Goal: Task Accomplishment & Management: Manage account settings

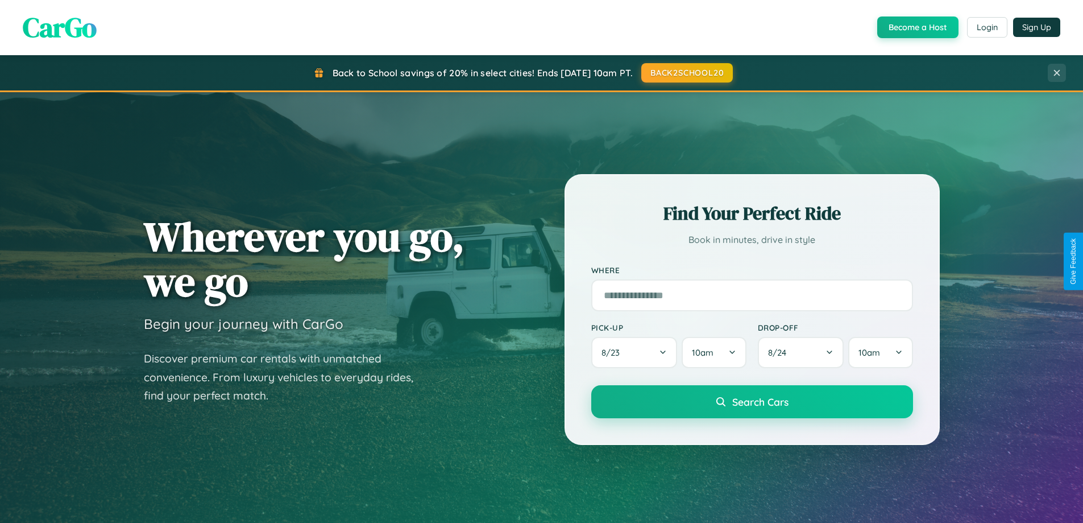
scroll to position [490, 0]
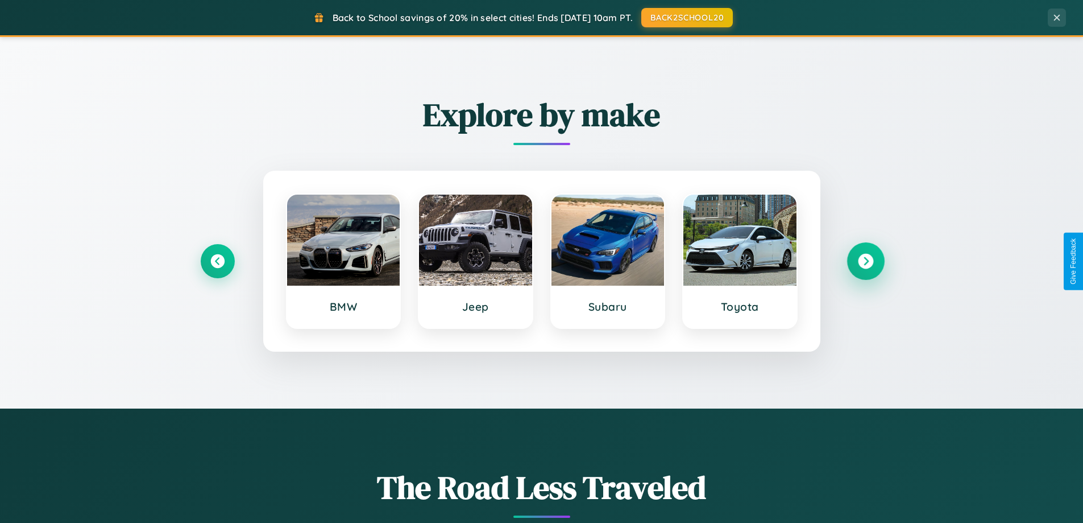
click at [866, 261] on icon at bounding box center [865, 261] width 15 height 15
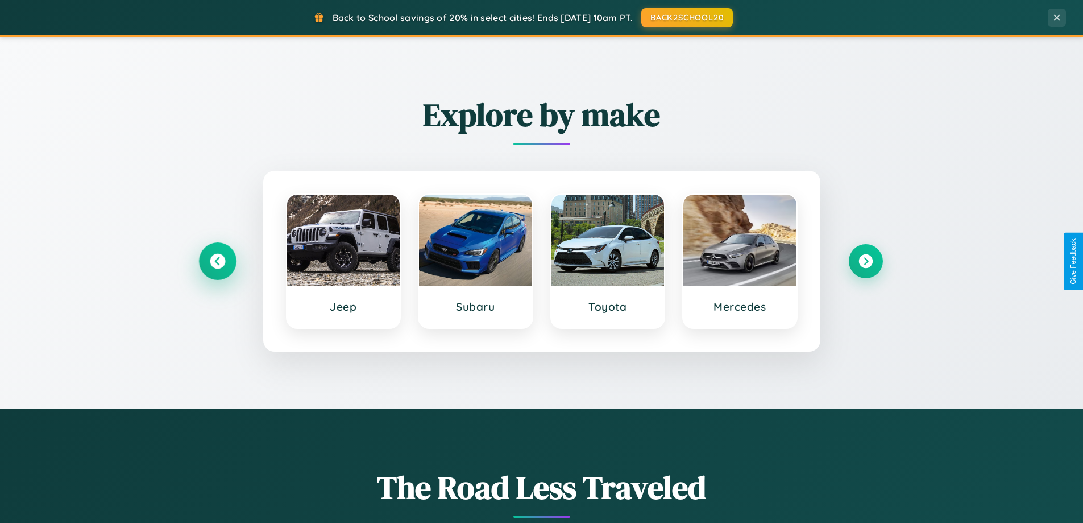
click at [217, 261] on icon at bounding box center [217, 261] width 15 height 15
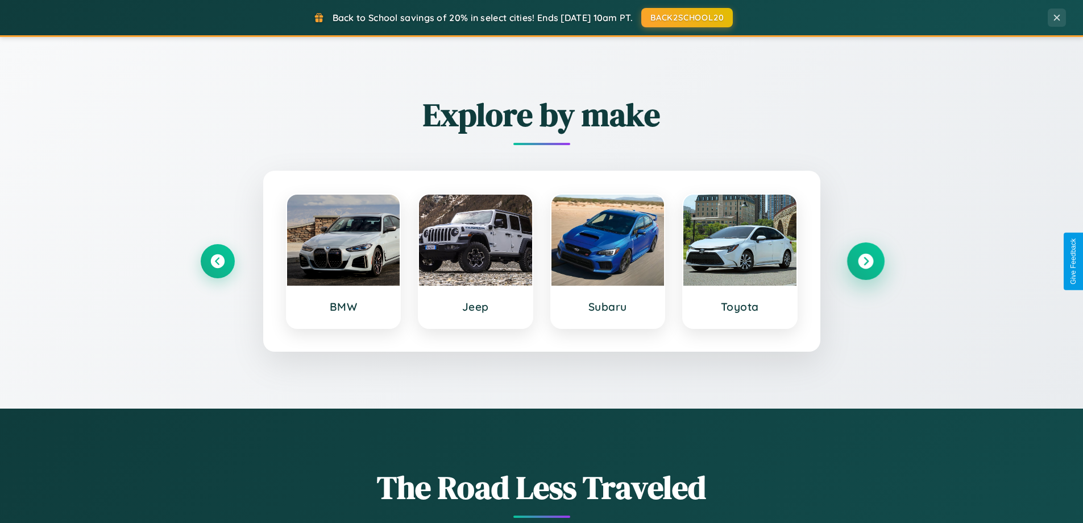
click at [866, 261] on icon at bounding box center [865, 261] width 15 height 15
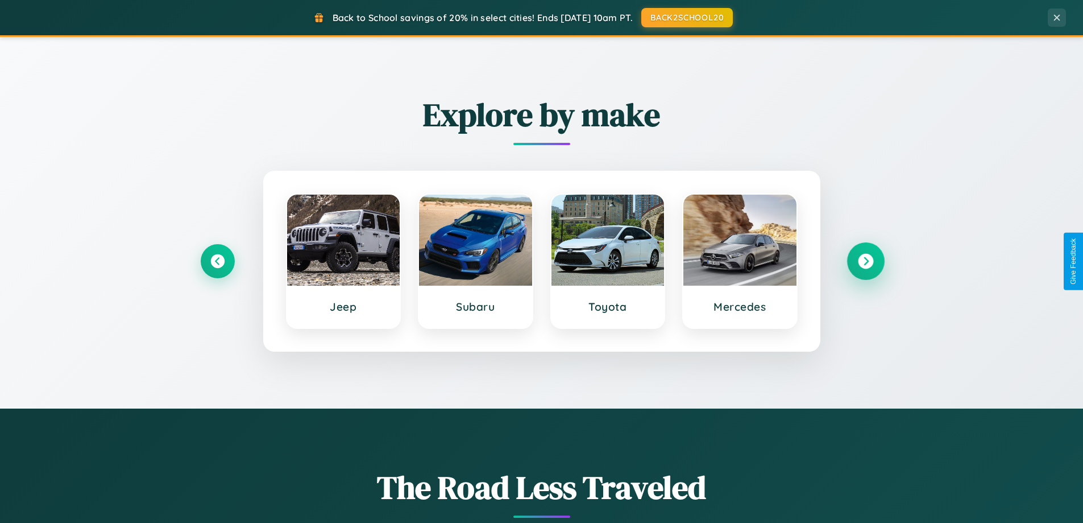
click at [866, 261] on icon at bounding box center [865, 261] width 15 height 15
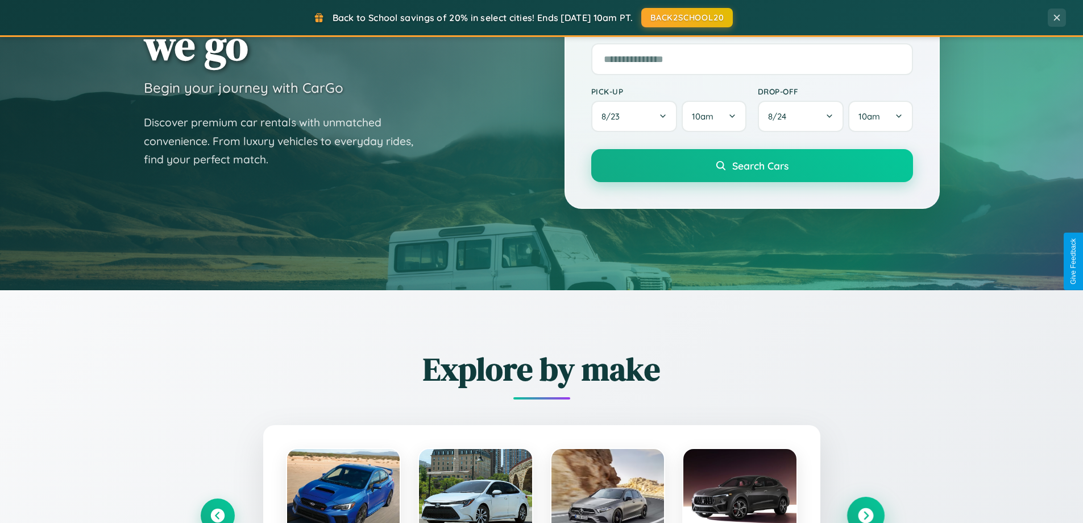
scroll to position [0, 0]
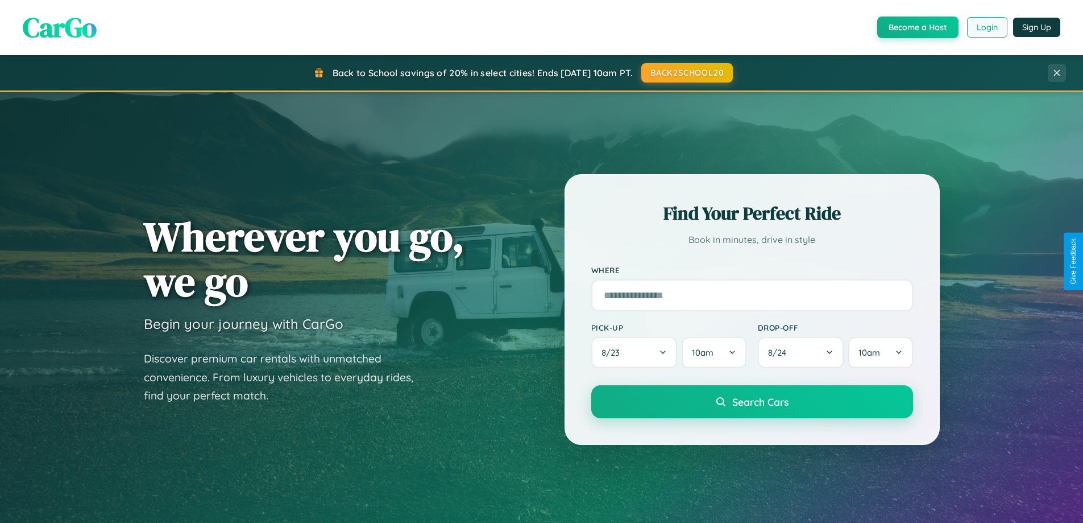
click at [987, 27] on button "Login" at bounding box center [987, 27] width 40 height 20
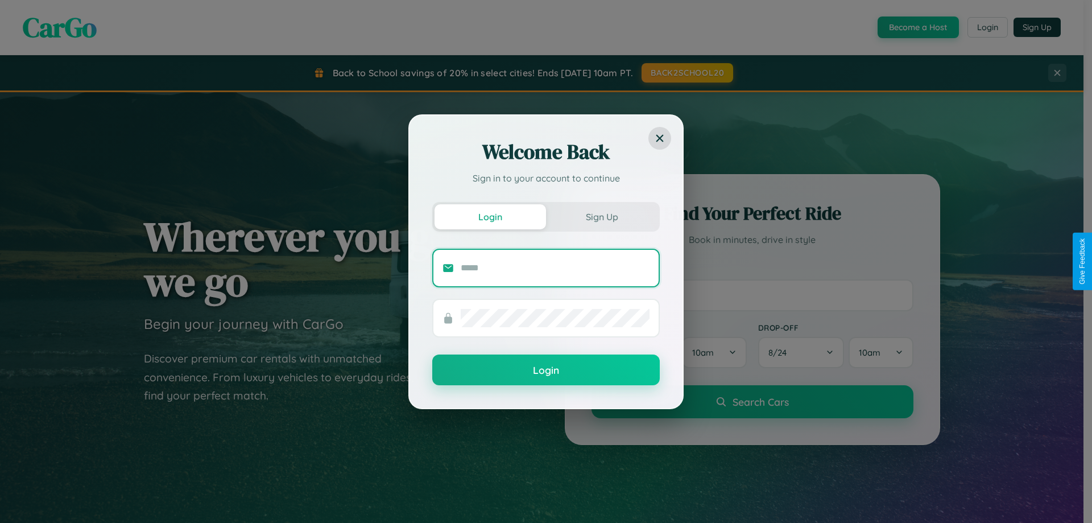
click at [555, 267] on input "text" at bounding box center [555, 268] width 189 height 18
type input "**********"
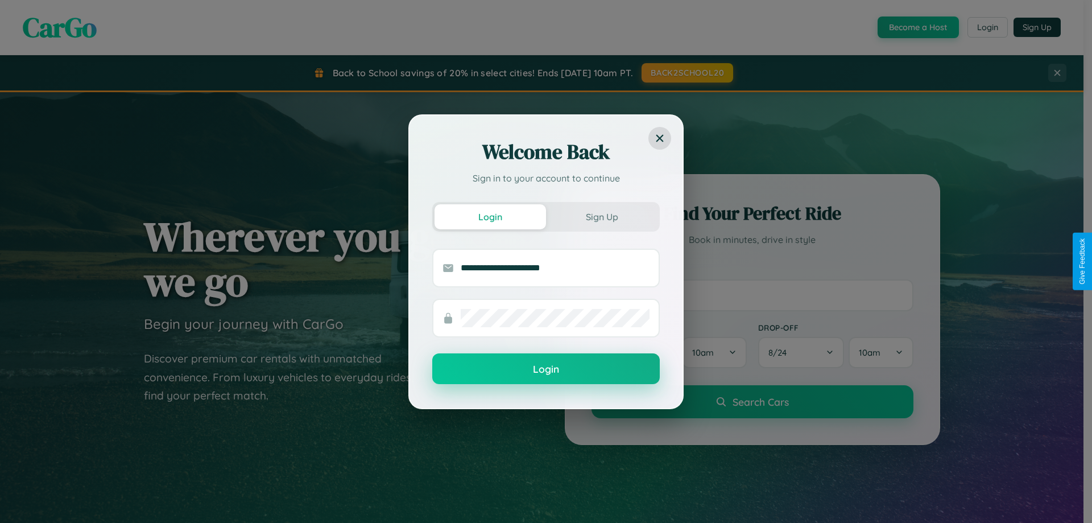
click at [546, 369] on button "Login" at bounding box center [545, 368] width 227 height 31
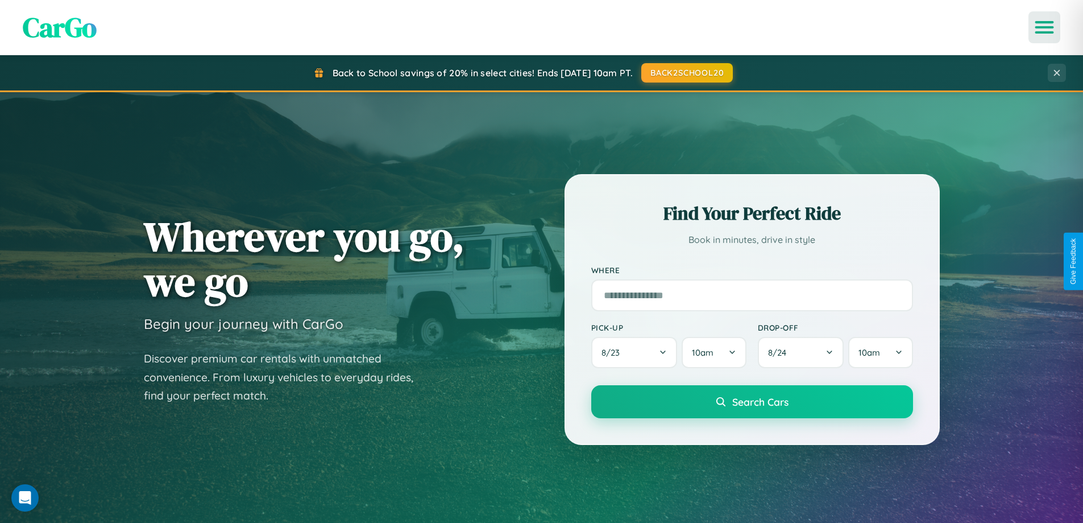
click at [1045, 27] on icon "Open menu" at bounding box center [1045, 27] width 16 height 10
